Goal: Check status: Check status

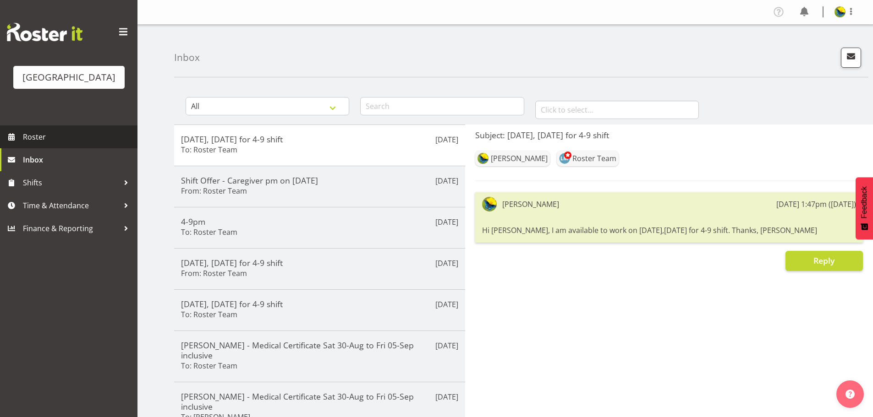
click at [100, 144] on span "Roster" at bounding box center [78, 137] width 110 height 14
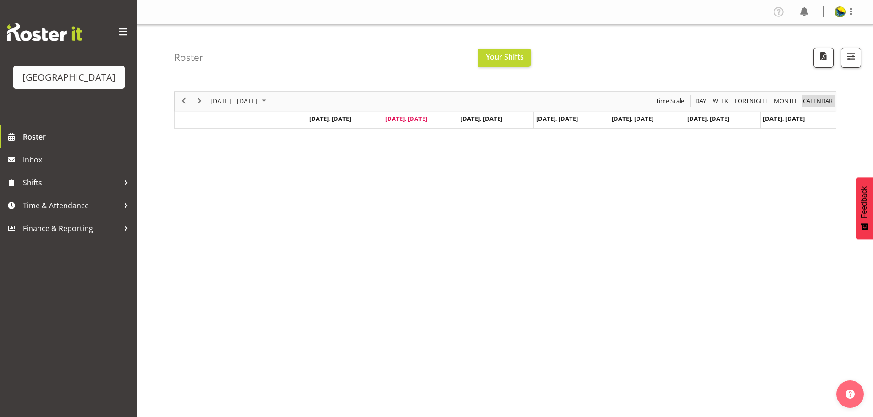
click at [829, 107] on span "calendar" at bounding box center [818, 100] width 32 height 11
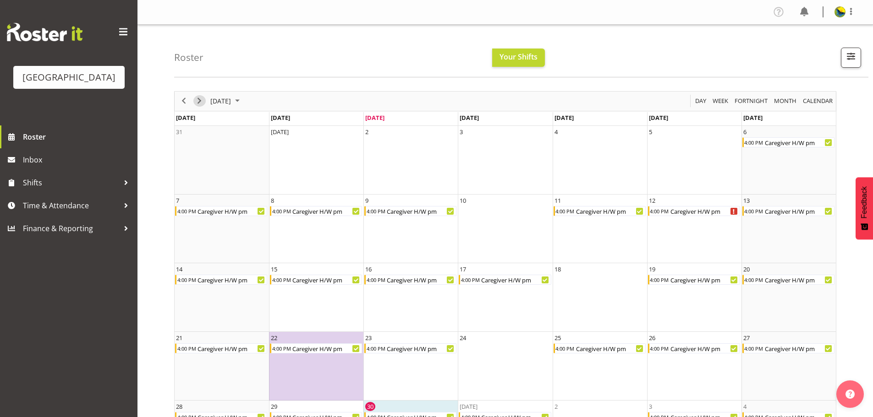
click at [199, 107] on span "Next" at bounding box center [199, 100] width 11 height 11
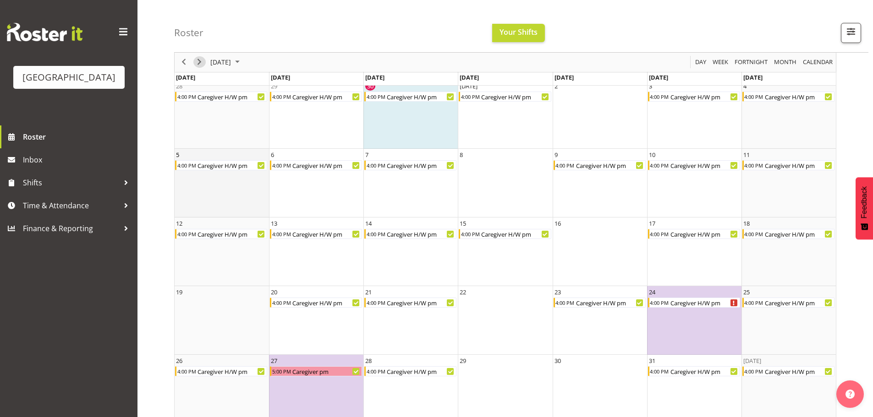
scroll to position [64, 0]
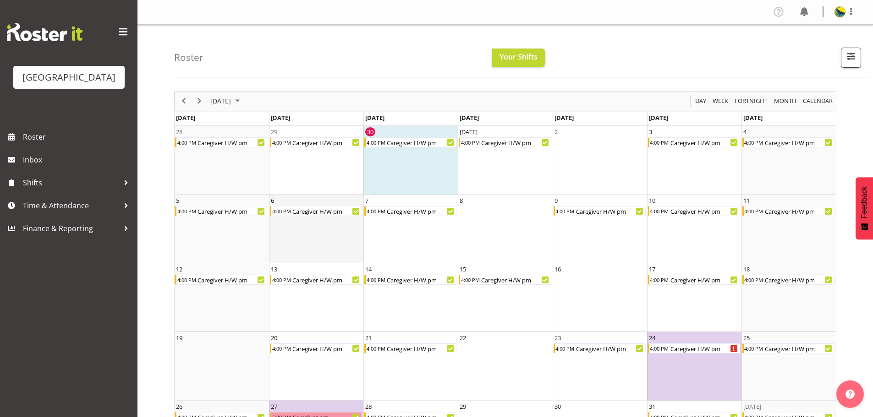
scroll to position [64, 0]
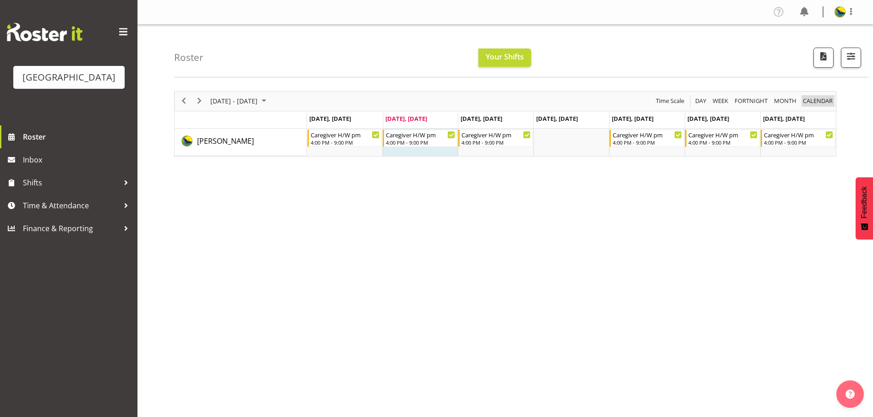
click at [830, 106] on span "calendar" at bounding box center [818, 100] width 32 height 11
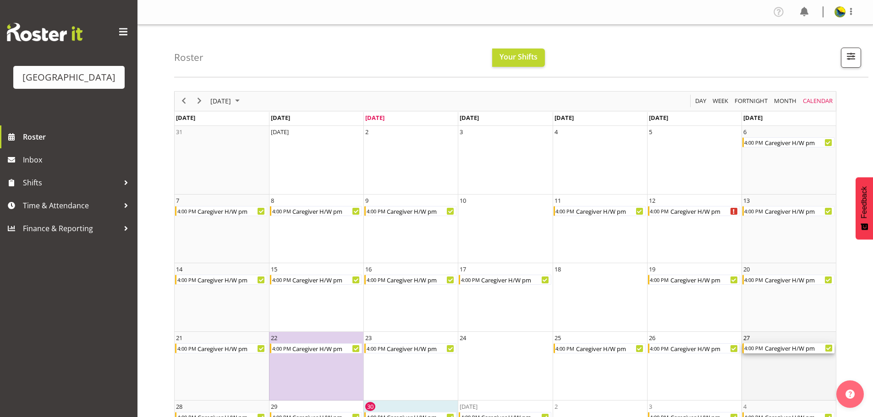
click at [786, 354] on div "Caregiver H/W pm" at bounding box center [799, 349] width 71 height 10
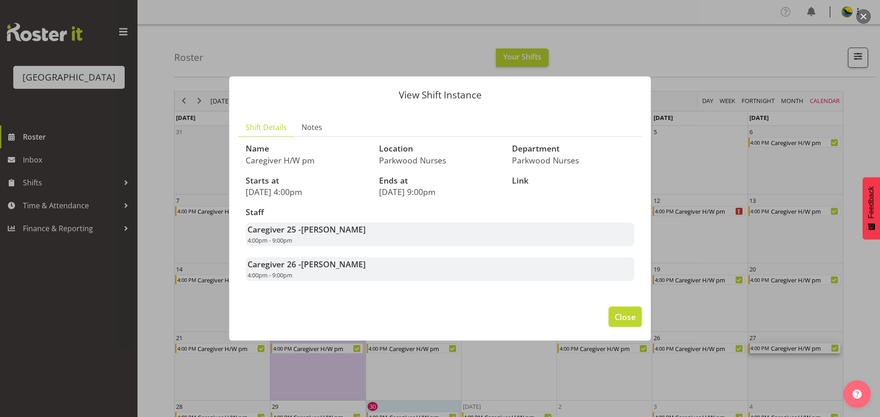
click at [618, 323] on span "Close" at bounding box center [624, 317] width 21 height 12
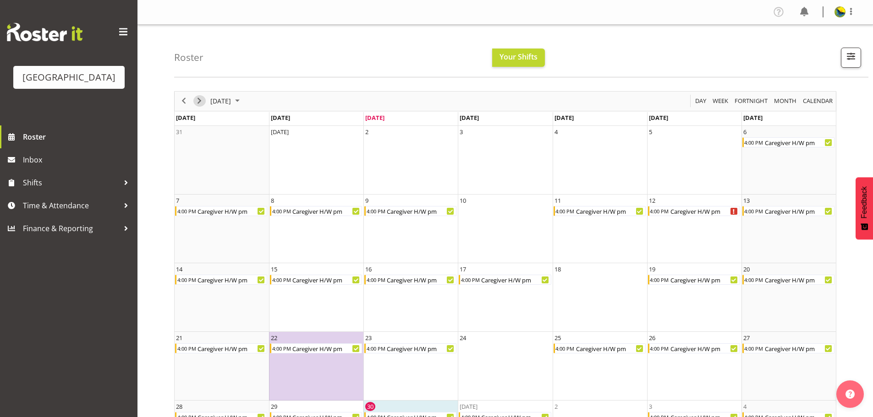
click at [203, 105] on span "Next" at bounding box center [199, 100] width 11 height 11
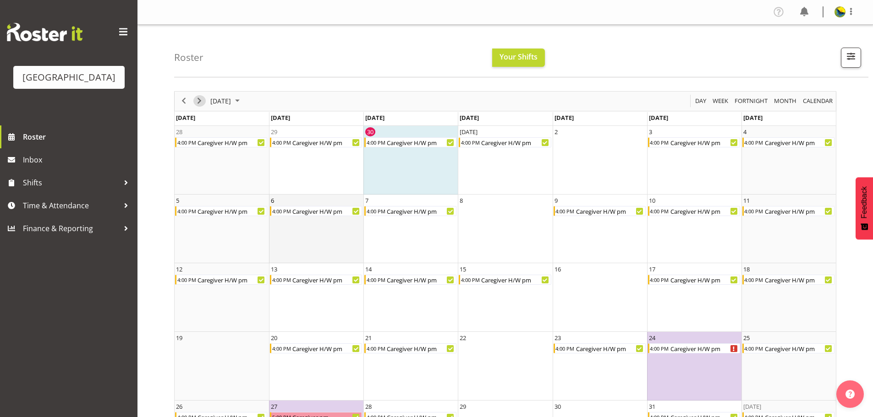
scroll to position [46, 0]
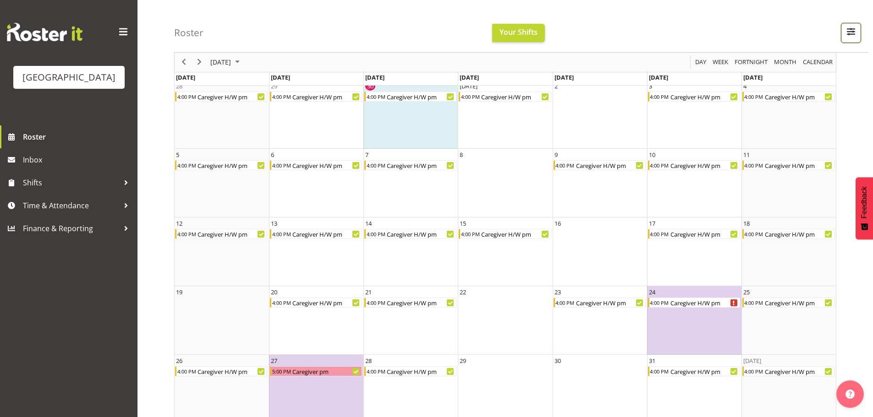
click at [845, 33] on span "button" at bounding box center [851, 32] width 12 height 12
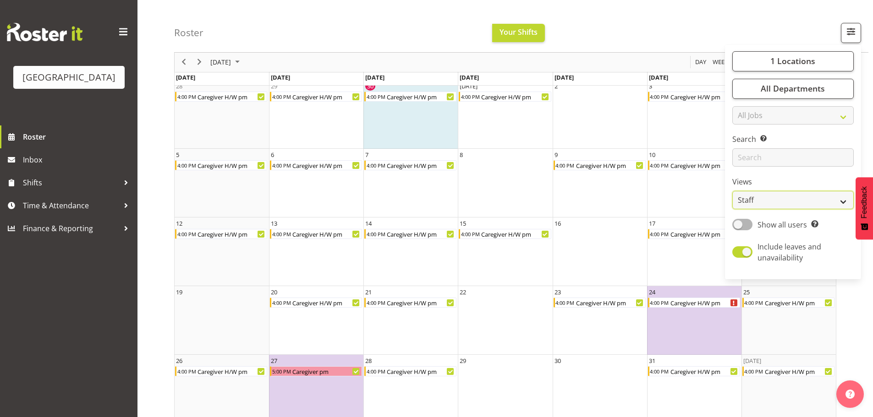
click at [833, 210] on select "Staff Role Shift - Horizontal Shift - Vertical Staff - Location" at bounding box center [792, 200] width 121 height 18
select select "shiftH"
click at [732, 210] on select "Staff Role Shift - Horizontal Shift - Vertical Staff - Location" at bounding box center [792, 200] width 121 height 18
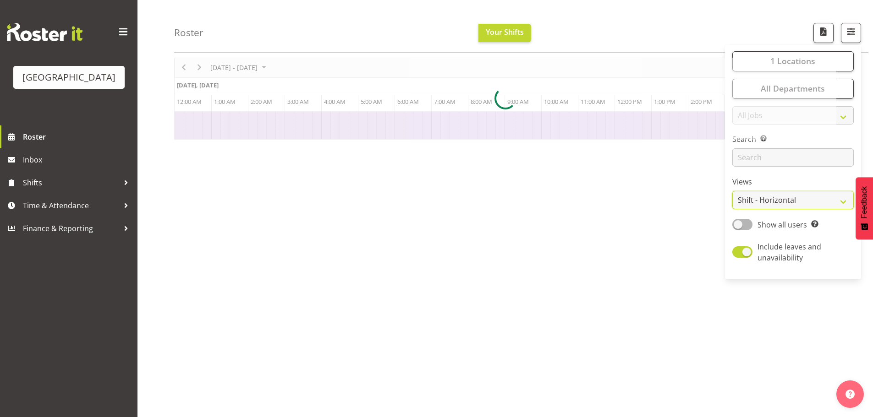
scroll to position [38, 0]
